Goal: Task Accomplishment & Management: Manage account settings

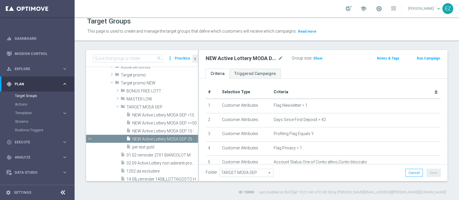
scroll to position [26, 0]
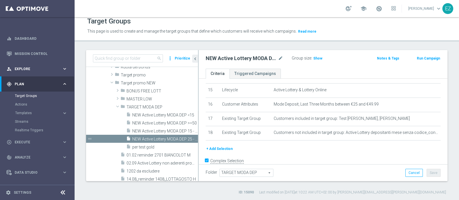
click at [28, 71] on div "person_search Explore" at bounding box center [34, 68] width 55 height 5
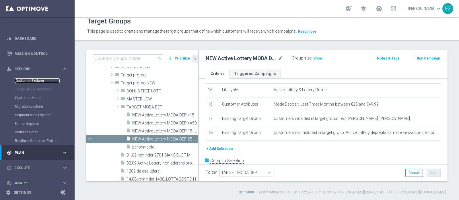
click at [27, 79] on link "Customer Explorer" at bounding box center [37, 81] width 45 height 5
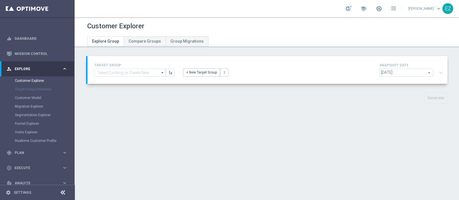
click at [398, 74] on span "[DATE]" at bounding box center [405, 72] width 53 height 7
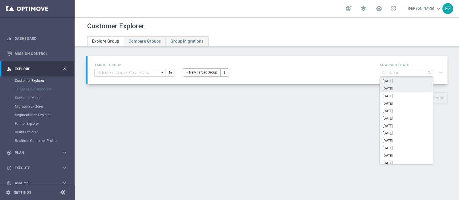
click at [393, 87] on span "[DATE]" at bounding box center [406, 89] width 48 height 5
type input "[DATE]"
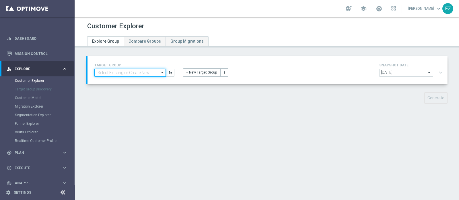
click at [136, 70] on input at bounding box center [129, 73] width 71 height 8
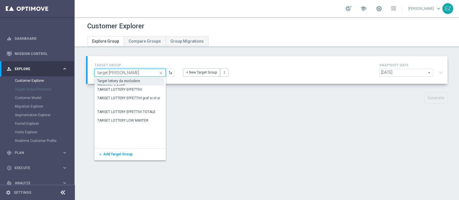
type input "target [PERSON_NAME]"
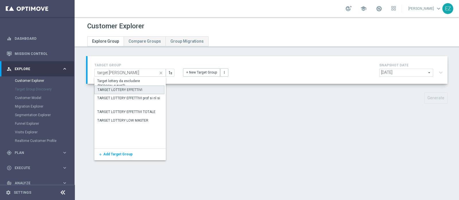
click at [138, 87] on div "TARGET LOTTERY EFFETTIVI" at bounding box center [119, 89] width 45 height 5
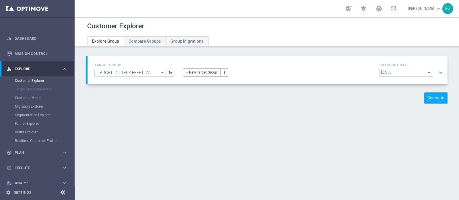
click at [436, 72] on button "expand_more" at bounding box center [440, 72] width 8 height 11
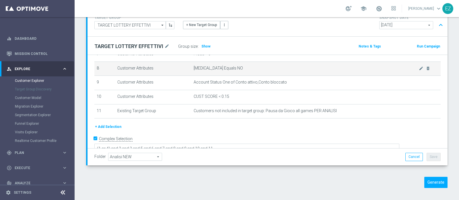
scroll to position [49, 0]
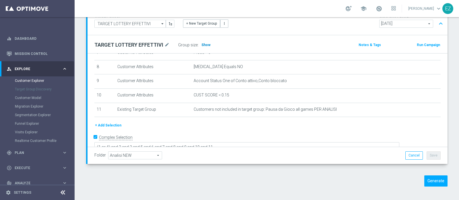
click at [204, 42] on h3 "Show" at bounding box center [206, 45] width 10 height 6
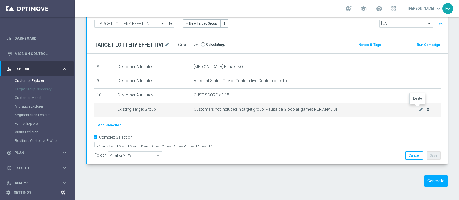
click at [425, 108] on icon "delete_forever" at bounding box center [427, 109] width 5 height 5
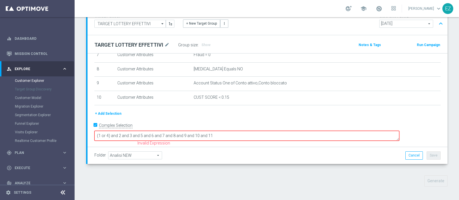
scroll to position [99, 0]
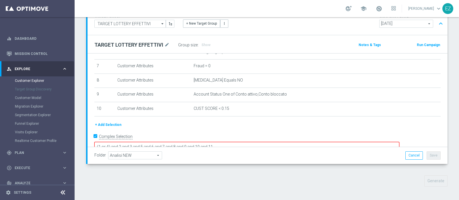
drag, startPoint x: 259, startPoint y: 136, endPoint x: 243, endPoint y: 134, distance: 15.9
click at [243, 142] on textarea "(1 or 4) and 2 and 3 and 5 and 6 and 7 and 8 and 9 and 10 and 11" at bounding box center [246, 147] width 305 height 10
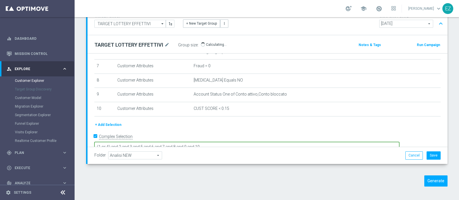
type textarea "(1 or 4) and 2 and 3 and 5 and 6 and 7 and 8 and 9 and 10"
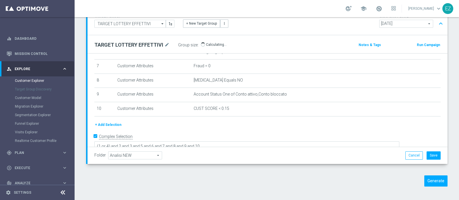
click at [358, 171] on div "TARGET GROUP TARGET LOTTERY EFFETTIVI TARGET LOTTERY EFFETTIVI arrow_drop_down …" at bounding box center [267, 101] width 384 height 188
click at [430, 183] on button "Generate" at bounding box center [435, 181] width 23 height 11
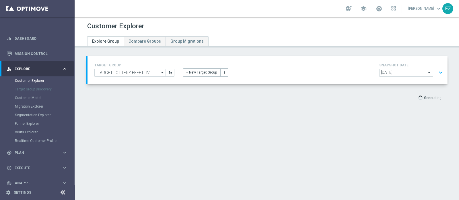
scroll to position [0, 0]
click at [144, 72] on input "TARGET LOTTERY EFFETTIVI" at bounding box center [129, 73] width 71 height 8
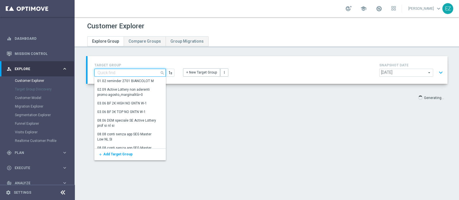
click at [138, 73] on input at bounding box center [129, 73] width 71 height 8
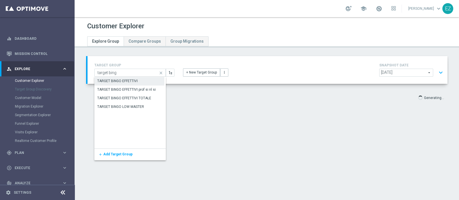
click at [138, 79] on div "TARGET BINGO EFFETTIVI" at bounding box center [129, 81] width 70 height 8
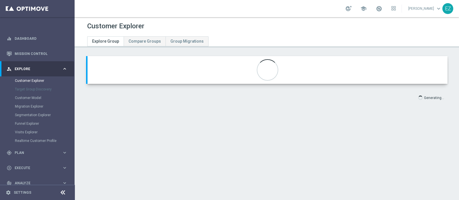
type input "TARGET BINGO EFFETTIVI"
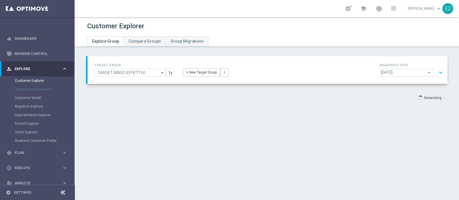
click at [436, 71] on button "expand_more" at bounding box center [440, 72] width 8 height 11
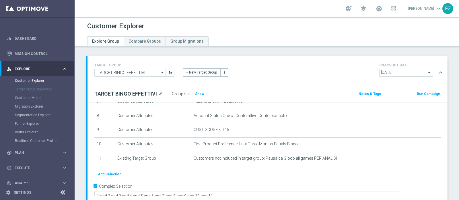
scroll to position [48, 0]
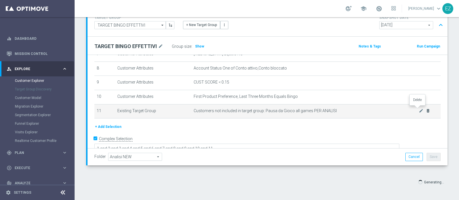
click at [425, 110] on icon "delete_forever" at bounding box center [427, 111] width 5 height 5
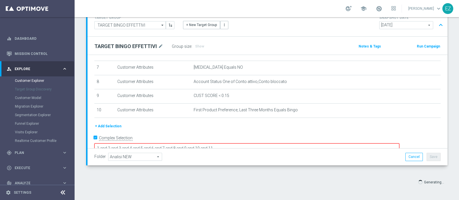
drag, startPoint x: 257, startPoint y: 139, endPoint x: 240, endPoint y: 138, distance: 16.6
click at [240, 144] on textarea "1 and 2 and 3 and 4 and 5 and 6 and 7 and 8 and 9 and 10 and 11" at bounding box center [246, 149] width 305 height 10
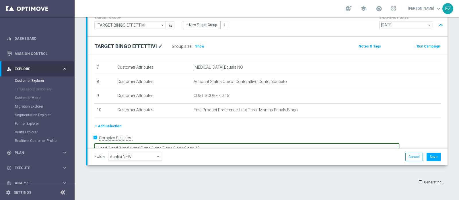
type textarea "1 and 2 and 3 and 4 and 5 and 6 and 7 and 8 and 9 and 10"
click at [280, 160] on div "Folder Analisi NEW Analisi NEW arrow_drop_down search Cancel Save Saving..." at bounding box center [267, 157] width 346 height 8
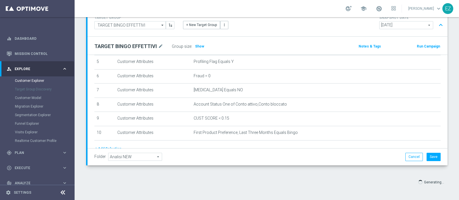
scroll to position [27, 0]
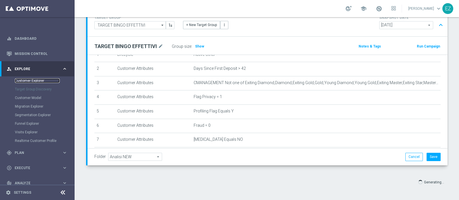
click at [24, 79] on link "Customer Explorer" at bounding box center [37, 81] width 45 height 5
click at [24, 80] on link "Customer Explorer" at bounding box center [37, 81] width 45 height 5
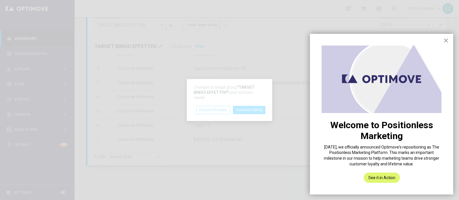
click at [444, 39] on button "×" at bounding box center [445, 40] width 5 height 9
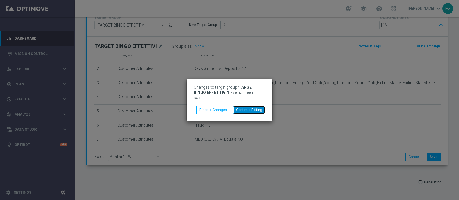
click at [241, 107] on button "Continue Editing" at bounding box center [249, 110] width 32 height 8
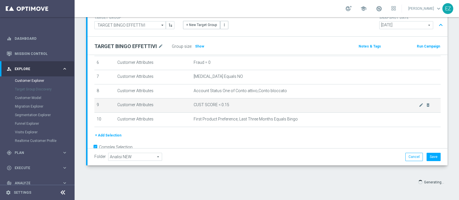
scroll to position [99, 0]
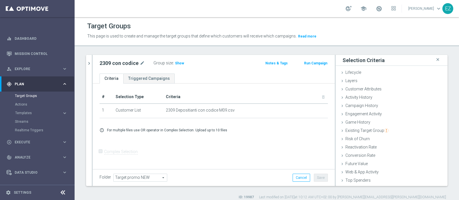
scroll to position [24, 0]
click at [366, 105] on span "Existing Target Group" at bounding box center [366, 106] width 43 height 5
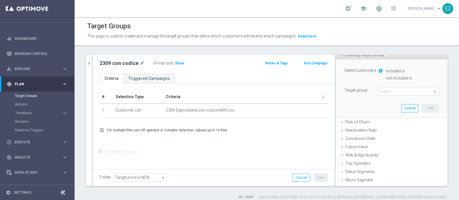
scroll to position [76, 0]
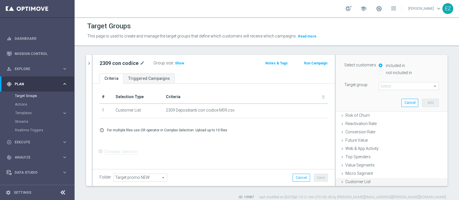
click at [351, 180] on span "Customer List" at bounding box center [357, 182] width 25 height 5
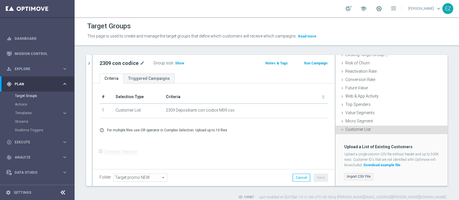
click at [351, 177] on label "Import CSV File" at bounding box center [358, 176] width 29 height 7
click at [0, 0] on input "Import CSV File" at bounding box center [0, 0] width 0 height 0
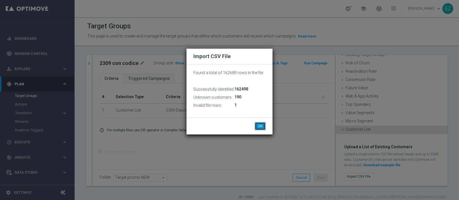
click at [259, 125] on button "OK" at bounding box center [260, 126] width 11 height 8
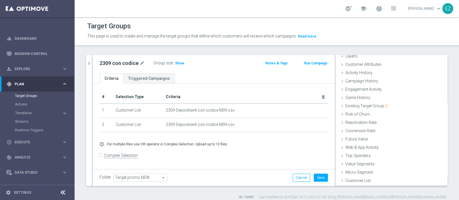
scroll to position [24, 0]
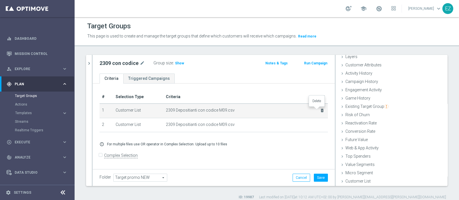
click at [320, 111] on icon "delete_forever" at bounding box center [322, 110] width 5 height 5
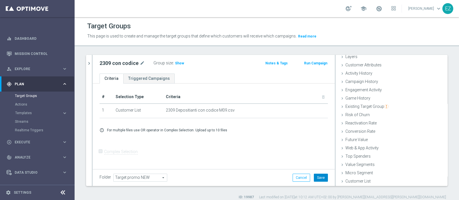
click at [317, 177] on button "Save" at bounding box center [321, 178] width 14 height 8
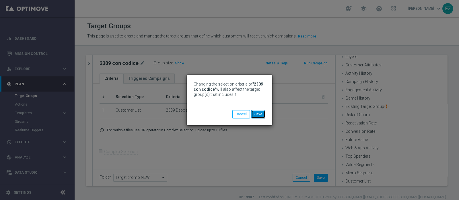
click at [262, 114] on button "Save" at bounding box center [258, 114] width 14 height 8
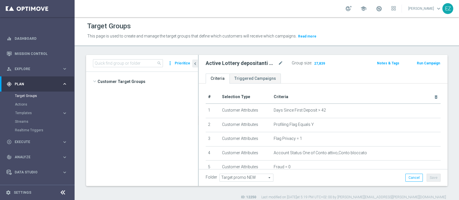
scroll to position [330, 0]
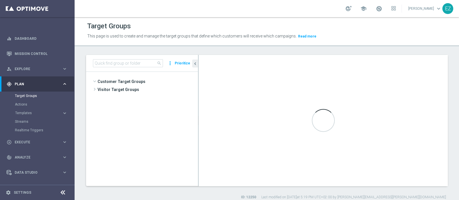
scroll to position [330, 0]
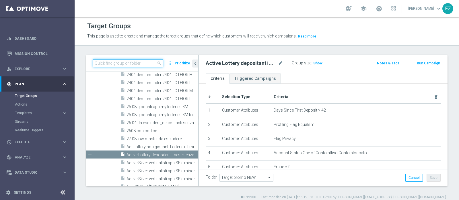
click at [142, 63] on input at bounding box center [128, 63] width 70 height 8
paste input "Active Lottery depositanti mese senza codice_con marginalità positiva_prof Sì N…"
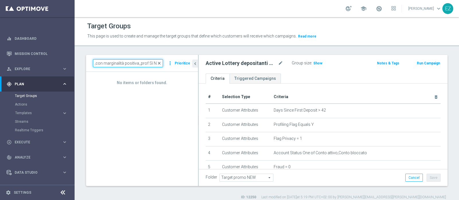
type input "Active Lottery depositanti mese senza codice_con marginalità positiva_prof Sì N…"
click at [161, 64] on span "close" at bounding box center [159, 63] width 5 height 5
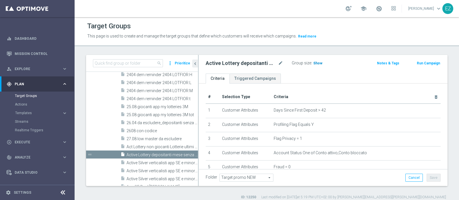
click at [315, 62] on span "Show" at bounding box center [317, 63] width 9 height 4
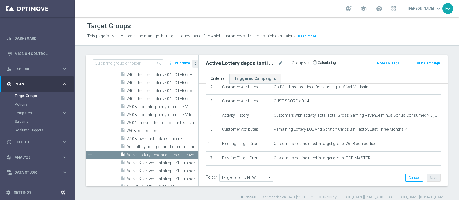
scroll to position [180, 0]
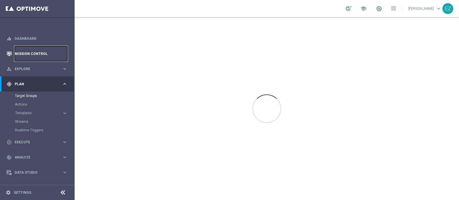
click at [41, 53] on link "Mission Control" at bounding box center [41, 53] width 53 height 15
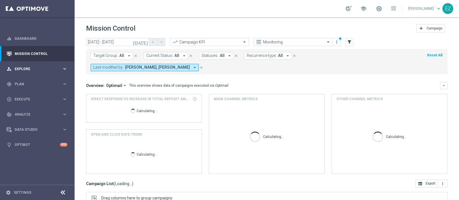
click at [25, 71] on div "person_search Explore" at bounding box center [34, 68] width 55 height 5
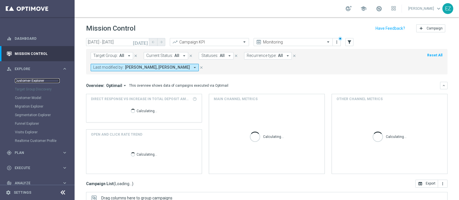
click at [27, 79] on link "Customer Explorer" at bounding box center [37, 81] width 45 height 5
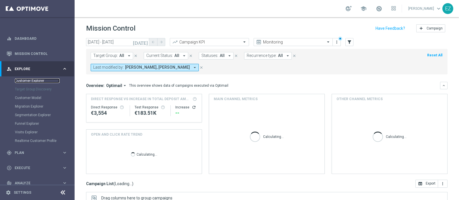
click at [27, 82] on link "Customer Explorer" at bounding box center [37, 81] width 45 height 5
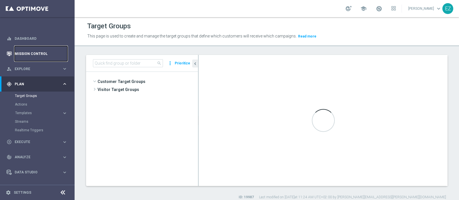
click at [33, 52] on link "Mission Control" at bounding box center [41, 53] width 53 height 15
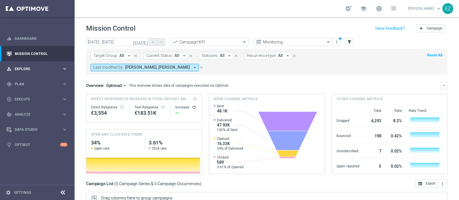
click at [26, 69] on span "Explore" at bounding box center [38, 68] width 47 height 3
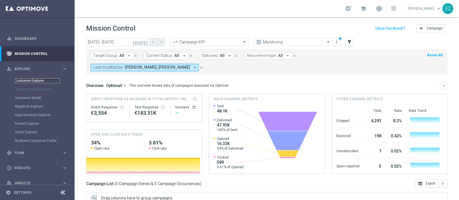
click at [30, 82] on link "Customer Explorer" at bounding box center [37, 81] width 45 height 5
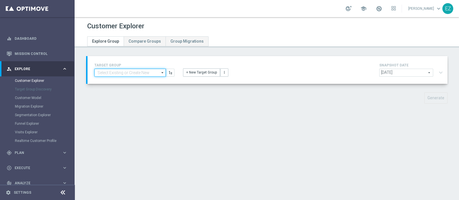
click at [147, 71] on input at bounding box center [129, 73] width 71 height 8
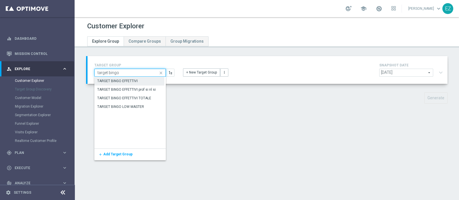
type input "target bingo"
click at [136, 80] on div "TARGET BINGO EFFETTIVI" at bounding box center [117, 81] width 40 height 5
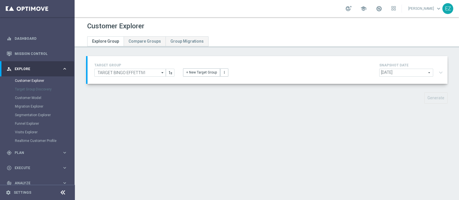
drag, startPoint x: 397, startPoint y: 71, endPoint x: 400, endPoint y: 70, distance: 3.2
click at [400, 71] on span "[DATE]" at bounding box center [405, 72] width 53 height 7
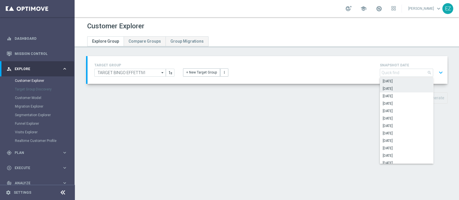
click at [397, 87] on span "[DATE]" at bounding box center [406, 89] width 48 height 5
type input "[DATE]"
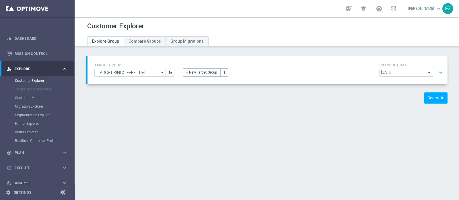
click at [436, 70] on button "expand_more" at bounding box center [440, 72] width 8 height 11
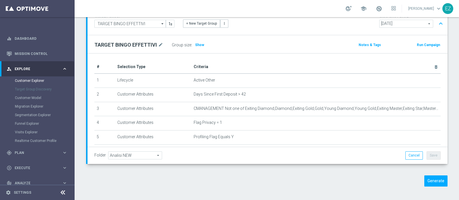
scroll to position [113, 0]
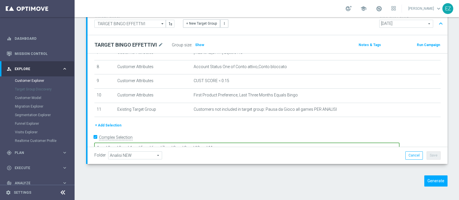
drag, startPoint x: 284, startPoint y: 135, endPoint x: 241, endPoint y: 137, distance: 43.0
click at [241, 143] on textarea "1 and 2 and 3 and 4 and 5 and 6 and 7 and 8 and 9 and 10 and 11" at bounding box center [246, 148] width 305 height 10
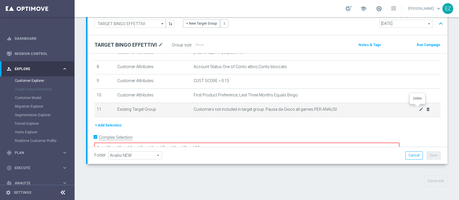
type textarea "1 and 2 and 3 and 4 and 5 and 6 and 7 and 8 and 9 and 10"
click at [425, 107] on icon "delete_forever" at bounding box center [427, 109] width 5 height 5
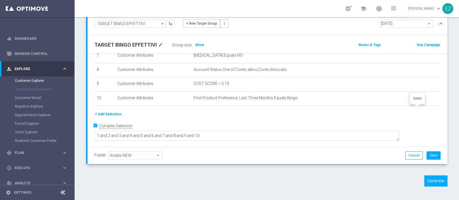
scroll to position [99, 0]
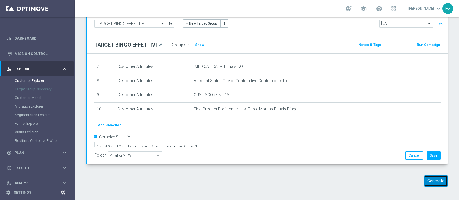
click at [435, 176] on button "Generate" at bounding box center [435, 181] width 23 height 11
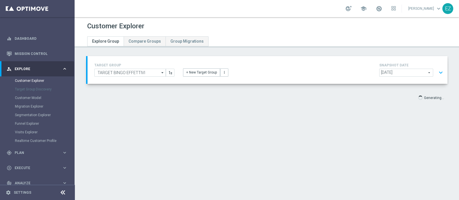
scroll to position [0, 0]
type input "Select"
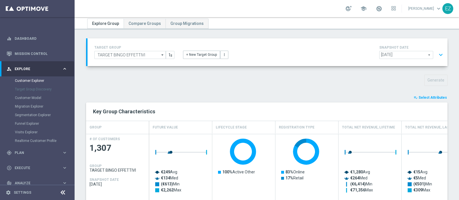
scroll to position [19, 0]
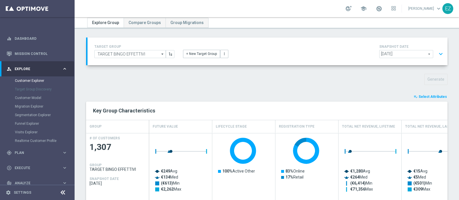
click at [432, 95] on span "Select Attributes" at bounding box center [432, 97] width 28 height 4
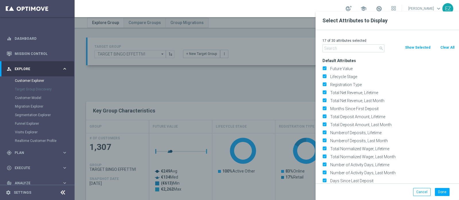
click at [450, 48] on button "Clear All" at bounding box center [446, 47] width 15 height 6
checkbox input "false"
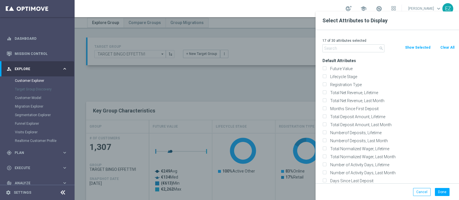
checkbox input "false"
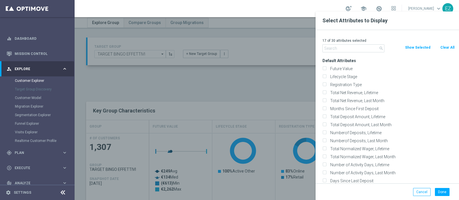
checkbox input "false"
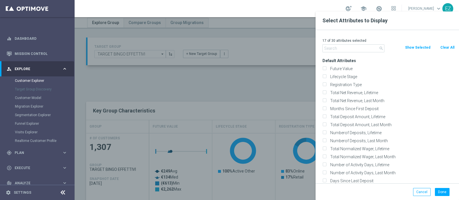
checkbox input "false"
click at [336, 76] on label "Lifecycle Stage" at bounding box center [391, 76] width 126 height 5
click at [326, 76] on input "Lifecycle Stage" at bounding box center [324, 78] width 4 height 4
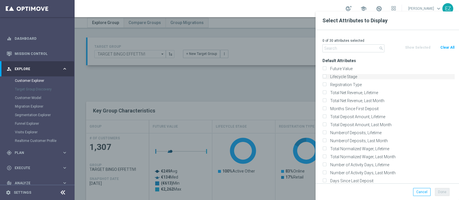
checkbox input "true"
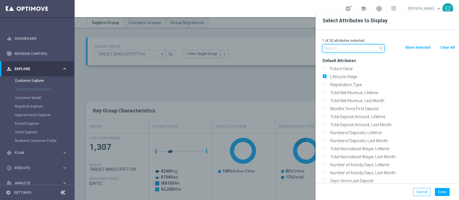
click at [337, 49] on input "text" at bounding box center [353, 48] width 62 height 8
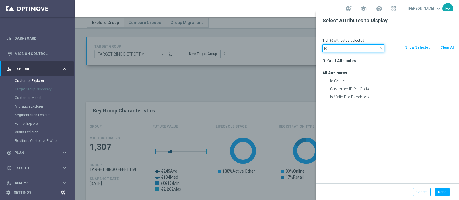
type input "id"
click at [335, 78] on div "Id Conto" at bounding box center [388, 81] width 141 height 8
click at [335, 82] on label "Id Conto" at bounding box center [391, 81] width 126 height 5
click at [326, 82] on input "Id Conto" at bounding box center [324, 82] width 4 height 4
checkbox input "true"
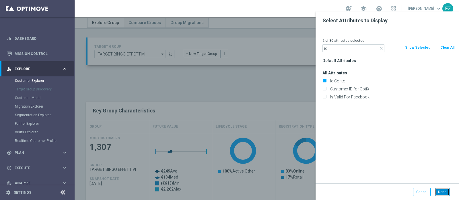
click at [443, 192] on button "Done" at bounding box center [442, 192] width 15 height 8
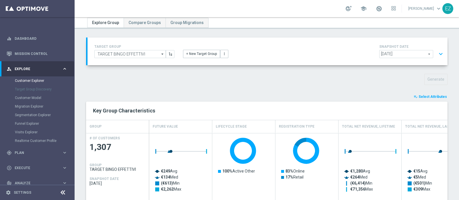
type input "Search"
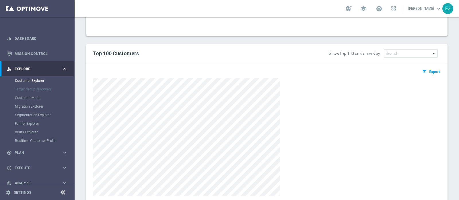
scroll to position [295, 0]
click at [429, 70] on span "Export" at bounding box center [434, 72] width 11 height 4
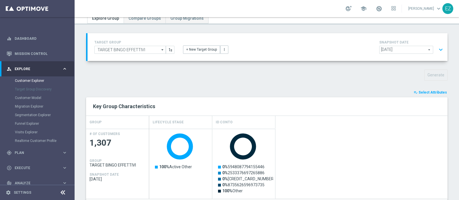
scroll to position [0, 0]
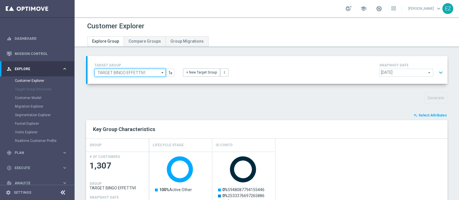
click at [151, 75] on input "TARGET BINGO EFFETTIVI" at bounding box center [129, 73] width 71 height 8
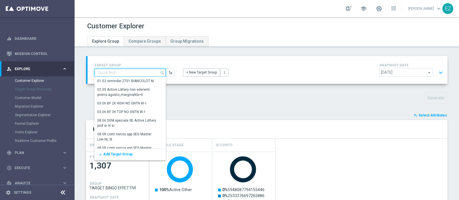
click at [130, 74] on input at bounding box center [129, 73] width 71 height 8
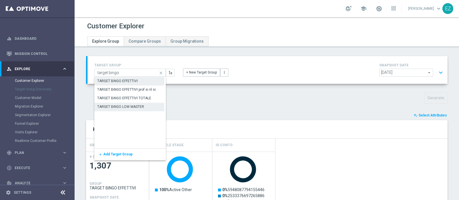
click at [135, 105] on div "TARGET BINGO LOW MASTER" at bounding box center [120, 106] width 47 height 5
type input "TARGET BINGO LOW MASTER"
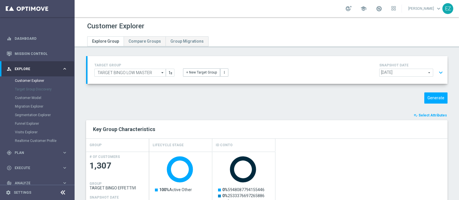
click at [436, 71] on button "expand_more" at bounding box center [440, 72] width 8 height 11
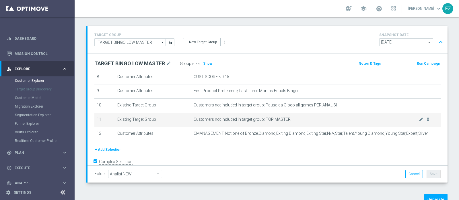
scroll to position [127, 0]
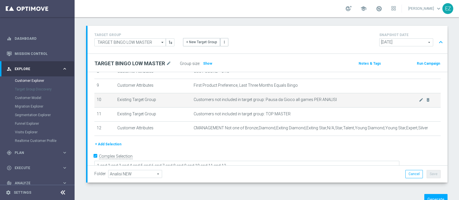
click at [420, 98] on td "Customers not included in target group: Pausa da Gioco all games PER ANALISI mo…" at bounding box center [315, 100] width 249 height 14
click at [425, 98] on icon "delete_forever" at bounding box center [427, 100] width 5 height 5
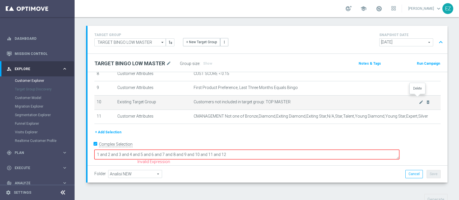
scroll to position [113, 0]
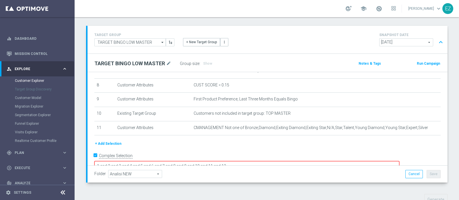
click at [282, 161] on textarea "1 and 2 and 3 and 4 and 5 and 6 and 7 and 8 and 9 and 10 and 11 and 12" at bounding box center [246, 166] width 305 height 10
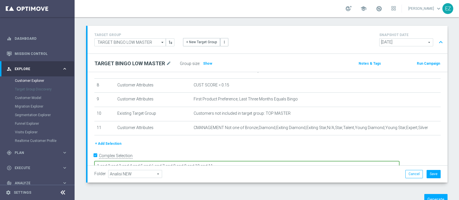
type textarea "1 and 2 and 3 and 4 and 5 and 6 and 7 and 8 and 9 and 10 and 11"
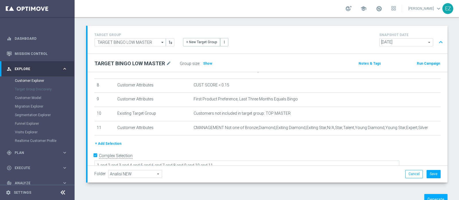
click at [281, 168] on div "Folder Analisi NEW Analisi NEW arrow_drop_down search Cancel Save Saving..." at bounding box center [267, 174] width 360 height 17
click at [429, 194] on button "Generate" at bounding box center [435, 199] width 23 height 11
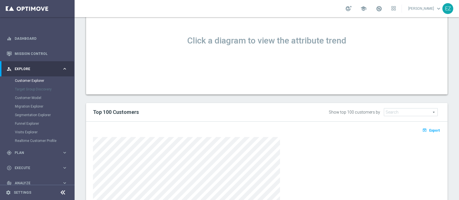
scroll to position [263, 0]
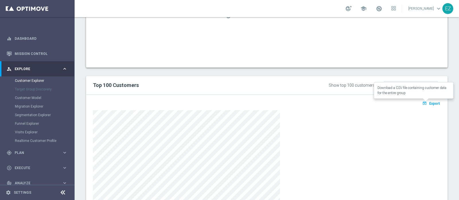
click at [426, 105] on button "open_in_browser Export" at bounding box center [430, 103] width 19 height 7
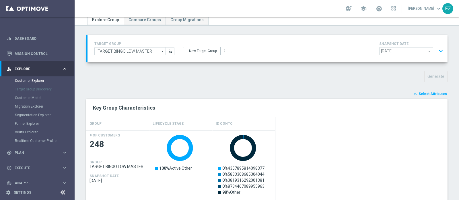
scroll to position [0, 0]
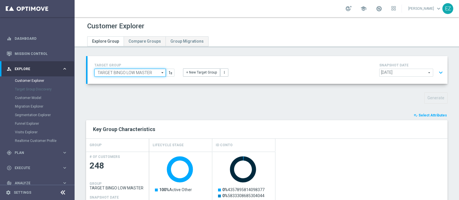
click at [152, 73] on input "TARGET BINGO LOW MASTER" at bounding box center [129, 73] width 71 height 8
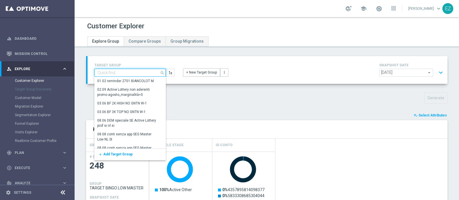
click at [136, 73] on input at bounding box center [129, 73] width 71 height 8
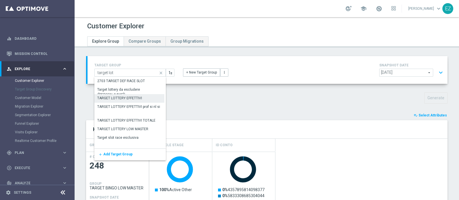
click at [134, 97] on div "TARGET LOTTERY EFFETTIVI" at bounding box center [119, 98] width 45 height 5
type input "TARGET LOTTERY EFFETTIVI"
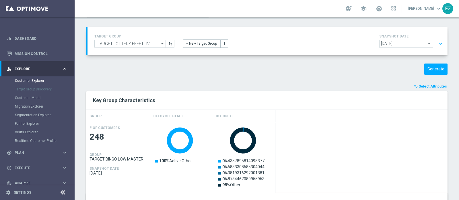
scroll to position [28, 0]
click at [436, 43] on button "expand_more" at bounding box center [440, 44] width 8 height 11
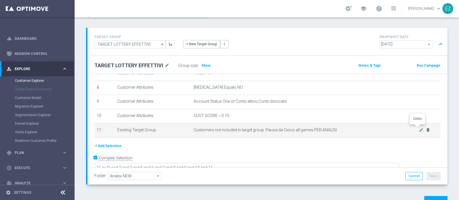
click at [425, 128] on icon "delete_forever" at bounding box center [427, 130] width 5 height 5
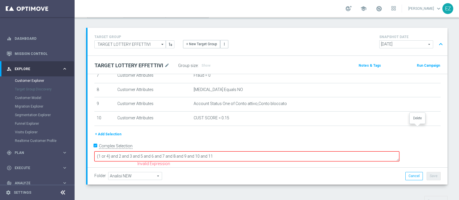
scroll to position [99, 0]
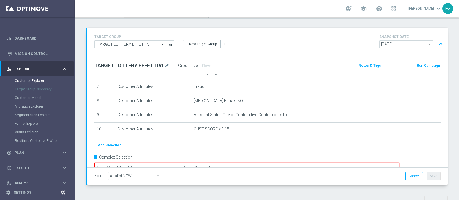
click at [286, 163] on textarea "(1 or 4) and 2 and 3 and 5 and 6 and 7 and 8 and 9 and 10 and 11" at bounding box center [246, 168] width 305 height 10
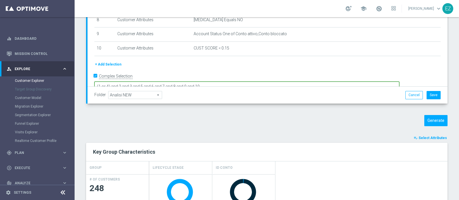
scroll to position [114, 0]
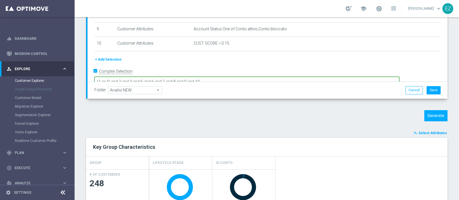
type textarea "(1 or 4) and 2 and 3 and 5 and 6 and 7 and 8 and 9 and 10"
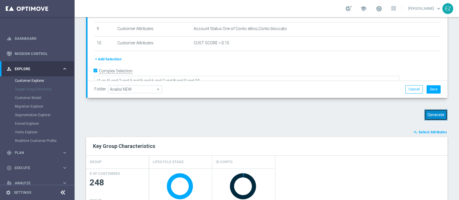
click at [427, 114] on button "Generate" at bounding box center [435, 114] width 23 height 11
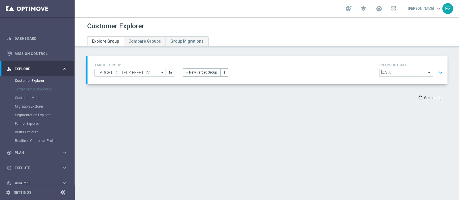
scroll to position [0, 0]
click at [135, 73] on input "TARGET LOTTERY EFFETTIVI" at bounding box center [129, 73] width 71 height 8
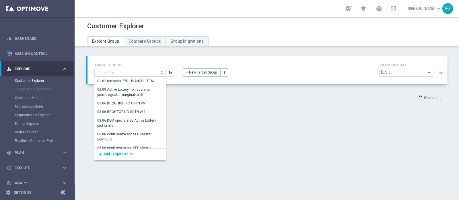
click at [301, 67] on div "+ New Target Group more_vert" at bounding box center [267, 69] width 177 height 15
type input "TARGET LOTTERY EFFETTIVI"
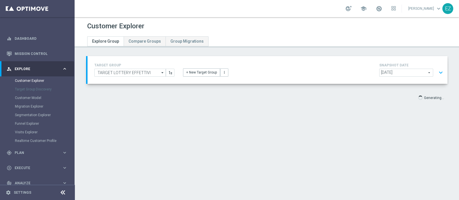
click at [350, 144] on div "Customer Explorer Explore Group Compare Groups Group Migrations TARGET GROUP TA…" at bounding box center [267, 108] width 384 height 183
click at [142, 69] on input "TARGET LOTTERY EFFETTIVI" at bounding box center [129, 73] width 71 height 8
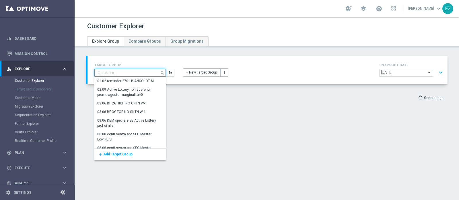
click at [139, 71] on input at bounding box center [129, 73] width 71 height 8
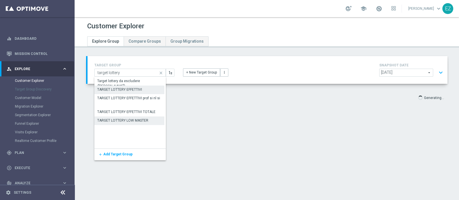
click at [140, 120] on div "TARGET LOTTERY LOW MASTER" at bounding box center [122, 120] width 51 height 5
type input "TARGET LOTTERY LOW MASTER"
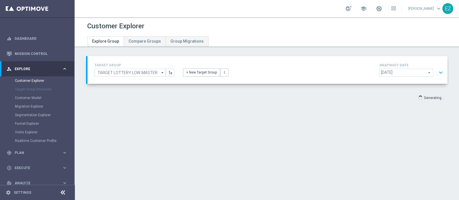
click at [437, 73] on button "expand_more" at bounding box center [440, 72] width 8 height 11
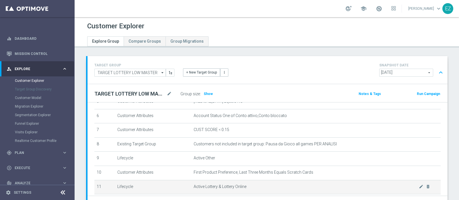
scroll to position [83, 0]
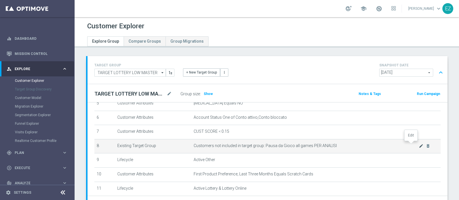
click at [418, 145] on icon "mode_edit" at bounding box center [420, 146] width 5 height 5
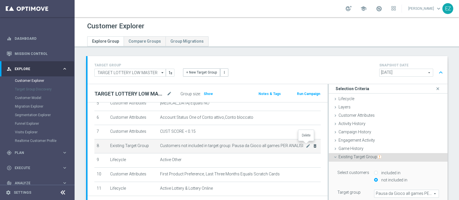
click at [312, 145] on icon "delete_forever" at bounding box center [314, 146] width 5 height 5
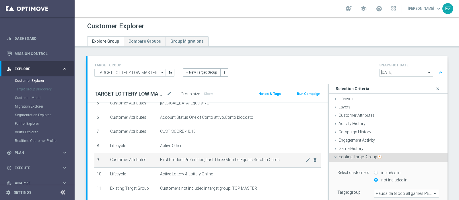
scroll to position [122, 0]
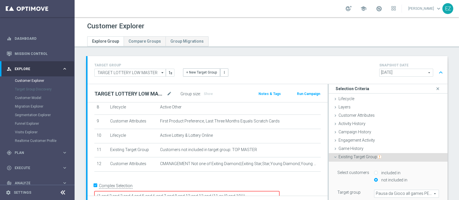
click at [217, 191] on textarea "(1 and 2 and 3 and 4 and 5 and 6 and 7 and 8 and 12 and 13 and (11 or (9 and 10…" at bounding box center [186, 196] width 185 height 10
click at [266, 191] on textarea "(1 and 2 and 3 and 4 and 5 and 6 and 7 and 8 and 12 and 13 and (11 or (9 and 10…" at bounding box center [186, 196] width 185 height 10
click at [279, 191] on textarea "(1 and 2 and 3 and 4 and 5 and 6 and 7 and 8 and 12 and 13 and (11 or (8 and 10…" at bounding box center [186, 196] width 185 height 10
click at [257, 191] on textarea "(1 and 2 and 3 and 4 and 5 and 6 and 7 and 8 and 12 and 13 and (11 or (8 and 9)…" at bounding box center [186, 196] width 185 height 10
click at [228, 191] on textarea "(1 and 2 and 3 and 4 and 5 and 6 and 7 and 8 and 12 and 13 and (10 or (8 and 9)…" at bounding box center [186, 196] width 185 height 10
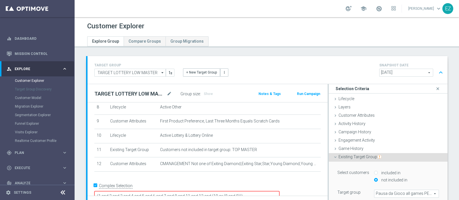
click at [218, 191] on textarea "(1 and 2 and 3 and 4 and 5 and 6 and 7 and 8 and 11 and 12 and (10 or (8 and 9)…" at bounding box center [186, 196] width 185 height 10
type textarea "(1 and 2 and 3 and 4 and 5 and 6 and 7 and 11 and 12 and (10 or (8 and 9)))"
click at [289, 59] on div "TARGET GROUP TARGET LOTTERY LOW MASTER TARGET LOTTERY LOW MASTER arrow_drop_dow…" at bounding box center [267, 70] width 360 height 28
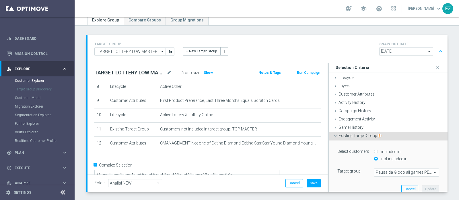
scroll to position [0, 0]
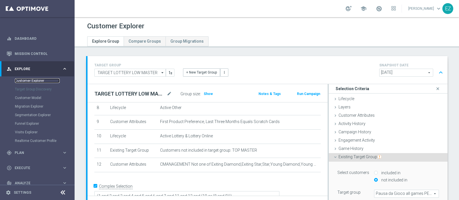
click at [24, 80] on link "Customer Explorer" at bounding box center [37, 81] width 45 height 5
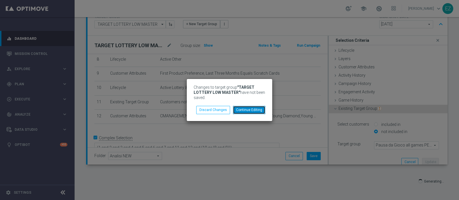
click at [257, 111] on button "Continue Editing" at bounding box center [249, 110] width 32 height 8
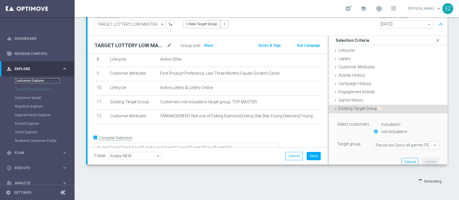
click at [34, 81] on link "Customer Explorer" at bounding box center [37, 81] width 45 height 5
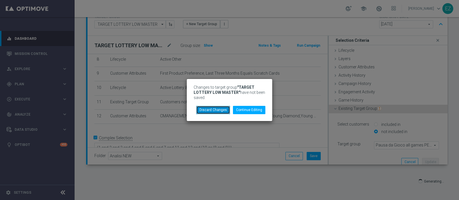
click at [220, 110] on button "Discard Changes" at bounding box center [213, 110] width 34 height 8
click at [218, 109] on button "Discard Changes" at bounding box center [213, 110] width 34 height 8
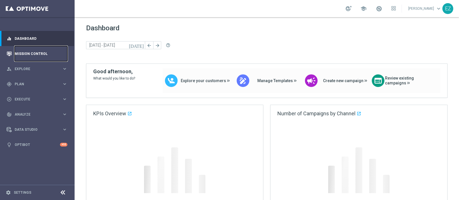
click at [32, 52] on link "Mission Control" at bounding box center [41, 53] width 53 height 15
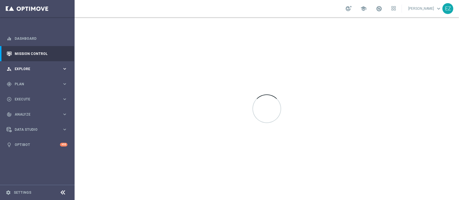
click at [28, 72] on div "person_search Explore keyboard_arrow_right" at bounding box center [37, 68] width 74 height 15
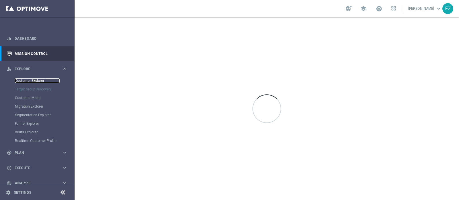
click at [27, 81] on link "Customer Explorer" at bounding box center [37, 81] width 45 height 5
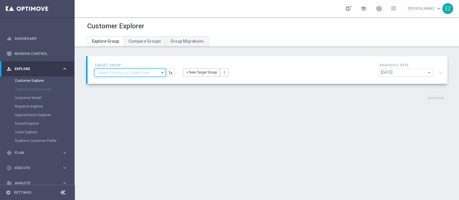
click at [151, 71] on input at bounding box center [129, 73] width 71 height 8
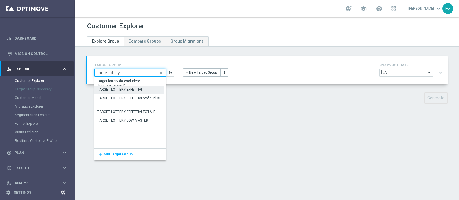
type input "target lottery"
click at [142, 91] on div "TARGET LOTTERY EFFETTIVI" at bounding box center [129, 90] width 70 height 9
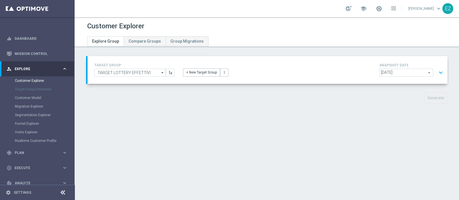
click at [379, 73] on span "[DATE]" at bounding box center [405, 72] width 53 height 7
click at [0, 0] on input "search" at bounding box center [0, 0] width 0 height 0
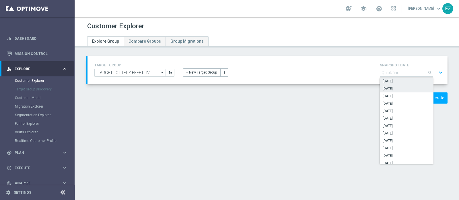
click at [398, 89] on span "[DATE]" at bounding box center [406, 89] width 48 height 5
type input "[DATE]"
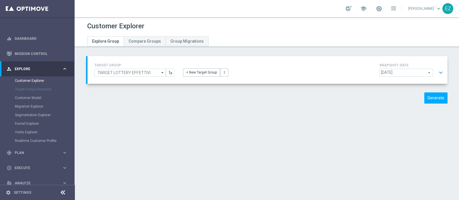
click at [436, 71] on button "expand_more" at bounding box center [440, 72] width 8 height 11
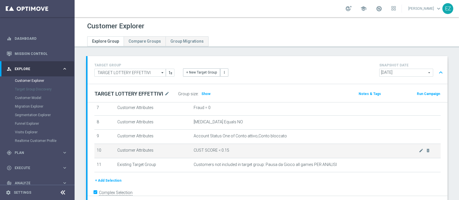
scroll to position [113, 0]
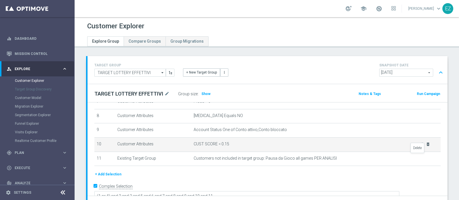
click at [0, 0] on icon "delete_forever" at bounding box center [0, 0] width 0 height 0
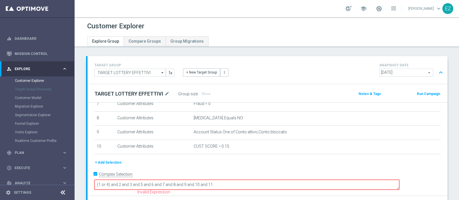
scroll to position [99, 0]
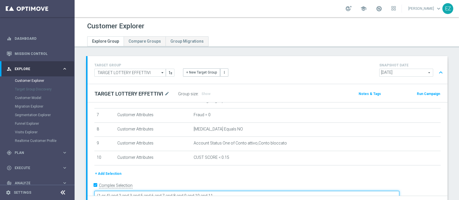
drag, startPoint x: 257, startPoint y: 185, endPoint x: 239, endPoint y: 185, distance: 17.2
click at [239, 191] on textarea "(1 or 4) and 2 and 3 and 5 and 6 and 7 and 8 and 9 and 10 and 11" at bounding box center [246, 196] width 305 height 10
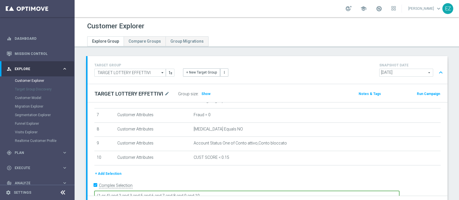
scroll to position [49, 0]
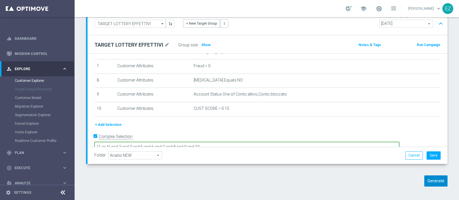
type textarea "(1 or 4) and 2 and 3 and 5 and 6 and 7 and 8 and 9 and 10"
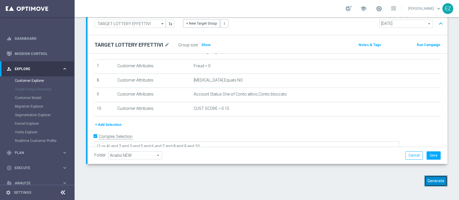
click at [425, 183] on button "Generate" at bounding box center [435, 181] width 23 height 11
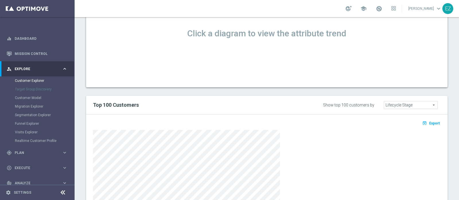
scroll to position [257, 0]
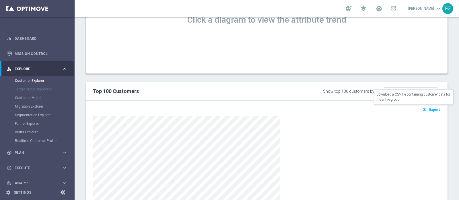
click at [429, 108] on span "Export" at bounding box center [434, 110] width 11 height 4
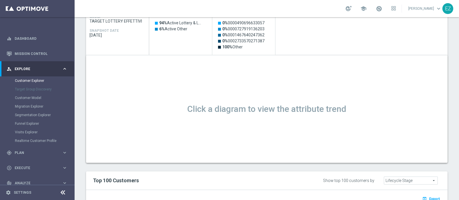
scroll to position [0, 0]
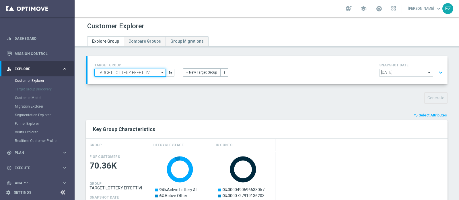
click at [144, 72] on input "TARGET LOTTERY EFFETTIVI" at bounding box center [129, 73] width 71 height 8
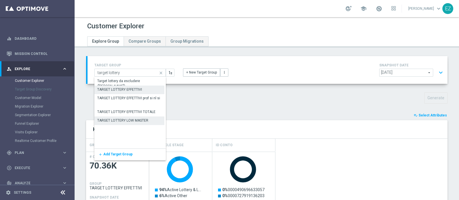
click at [134, 120] on div "TARGET LOTTERY LOW MASTER" at bounding box center [122, 120] width 51 height 5
type input "TARGET LOTTERY LOW MASTER"
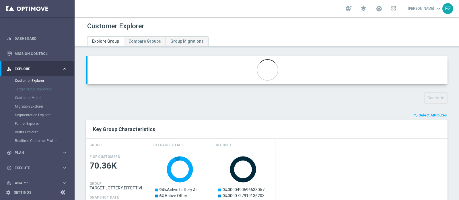
type textarea "(1 and 2 and 3 and 4 and 5 and 6 and 7 and 8 and 12 and 13 and (11 or (9 and 10…"
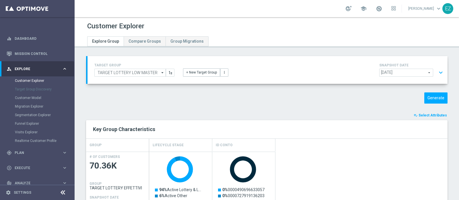
click at [436, 73] on button "expand_more" at bounding box center [440, 72] width 8 height 11
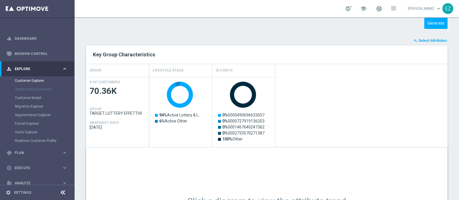
scroll to position [175, 0]
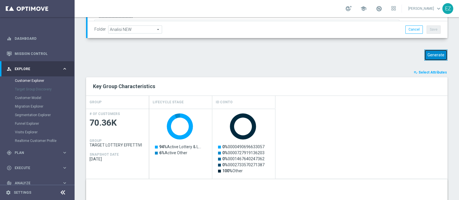
click at [431, 58] on button "Generate" at bounding box center [435, 55] width 23 height 11
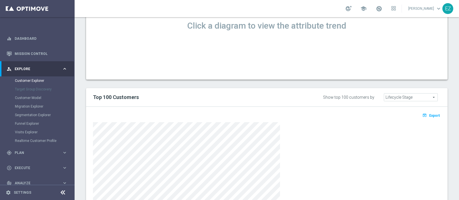
scroll to position [261, 0]
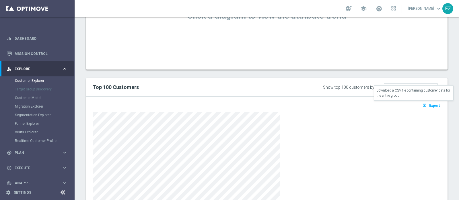
click at [429, 104] on span "Export" at bounding box center [434, 106] width 11 height 4
drag, startPoint x: 394, startPoint y: 185, endPoint x: 389, endPoint y: 185, distance: 4.3
click at [393, 185] on div at bounding box center [266, 171] width 347 height 118
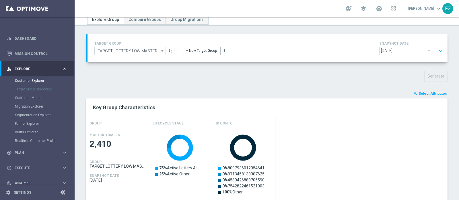
scroll to position [0, 0]
